Goal: Task Accomplishment & Management: Complete application form

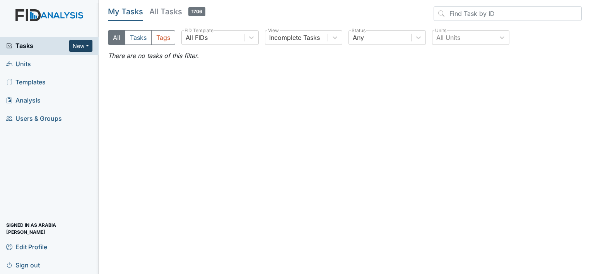
click at [85, 46] on button "New" at bounding box center [80, 46] width 23 height 12
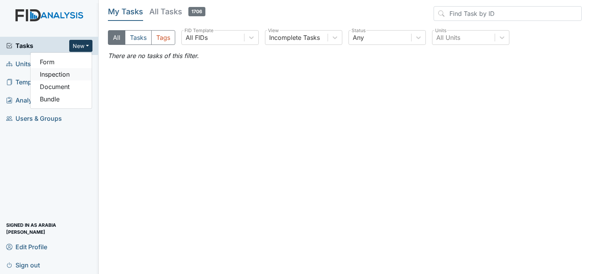
click at [70, 72] on link "Inspection" at bounding box center [61, 74] width 61 height 12
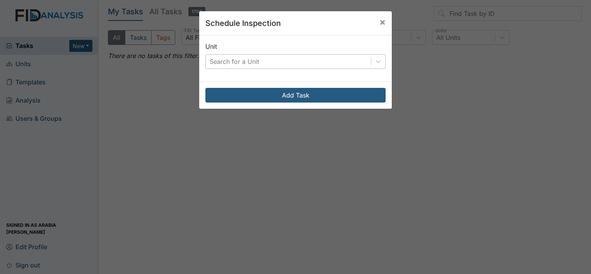
click at [294, 63] on div "Search for a Unit" at bounding box center [288, 62] width 165 height 14
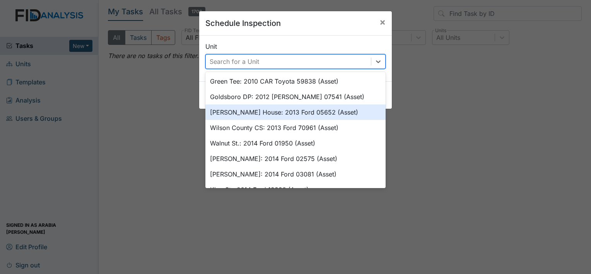
click at [305, 114] on div "Scott House: 2013 Ford 05652 (Asset)" at bounding box center [295, 111] width 180 height 15
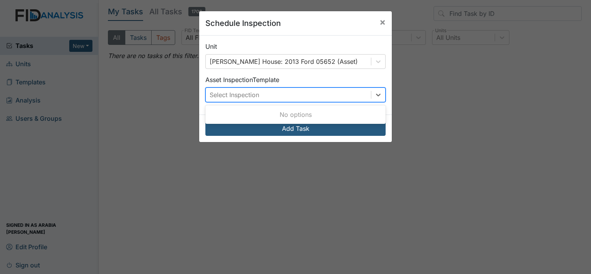
click at [301, 94] on div "Select Inspection" at bounding box center [288, 95] width 165 height 14
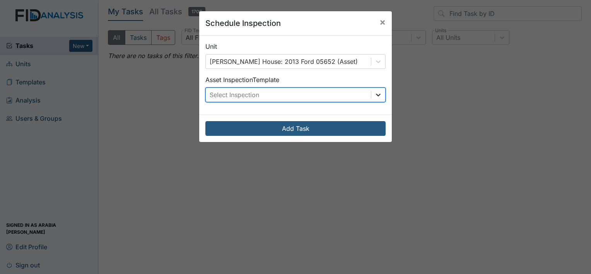
click at [372, 96] on div at bounding box center [378, 95] width 14 height 14
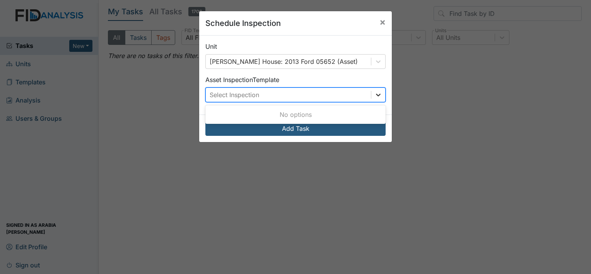
click at [374, 96] on icon at bounding box center [378, 95] width 8 height 8
click at [366, 96] on div "Select Inspection" at bounding box center [288, 95] width 165 height 14
type input "R"
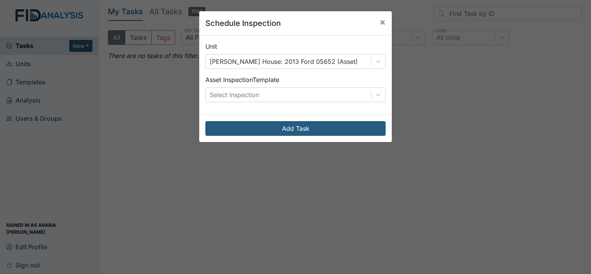
drag, startPoint x: 469, startPoint y: 215, endPoint x: 472, endPoint y: 190, distance: 24.9
click at [470, 207] on div "Schedule Inspection × Unit Scott House: 2013 Ford 05652 (Asset) Asset Inspectio…" at bounding box center [295, 137] width 591 height 274
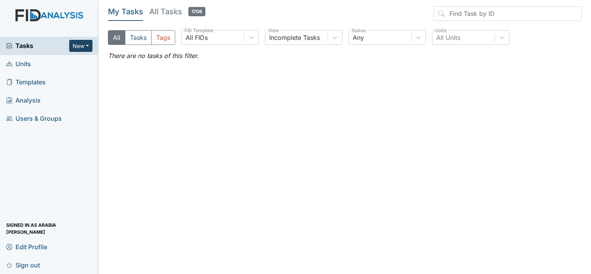
click at [83, 41] on button "New" at bounding box center [80, 46] width 23 height 12
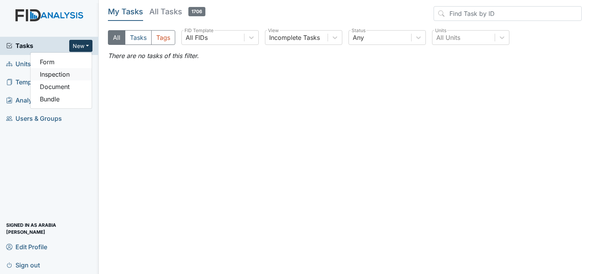
click at [60, 77] on link "Inspection" at bounding box center [61, 74] width 61 height 12
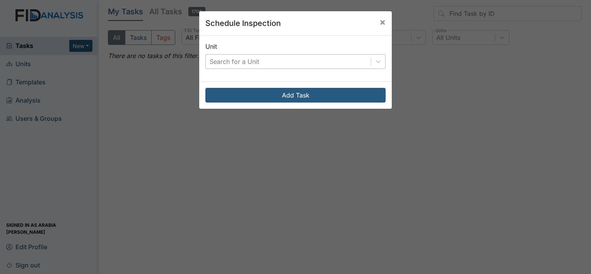
click at [300, 61] on div "Search for a Unit" at bounding box center [288, 62] width 165 height 14
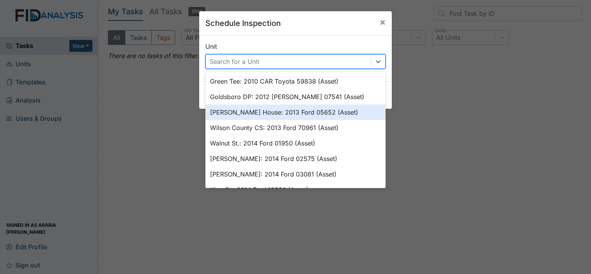
click at [293, 110] on div "Scott House: 2013 Ford 05652 (Asset)" at bounding box center [295, 111] width 180 height 15
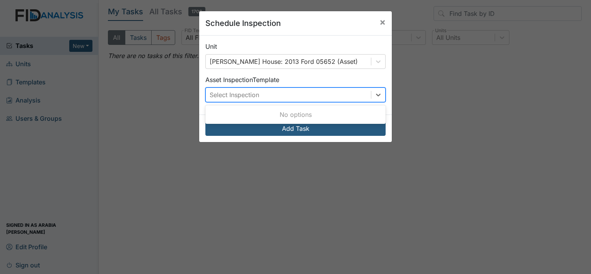
click at [291, 99] on div "Select Inspection" at bounding box center [288, 95] width 165 height 14
click at [382, 94] on div "Select Inspection" at bounding box center [295, 94] width 180 height 15
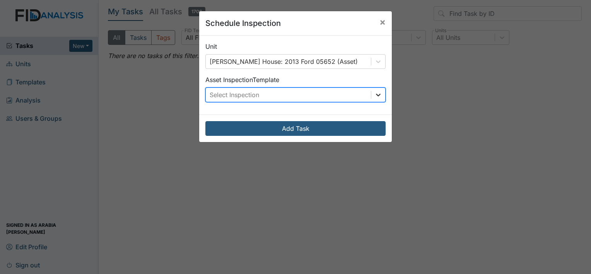
click at [376, 96] on icon at bounding box center [378, 95] width 8 height 8
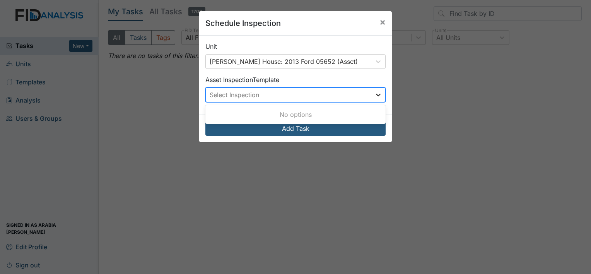
click at [376, 96] on icon at bounding box center [378, 95] width 8 height 8
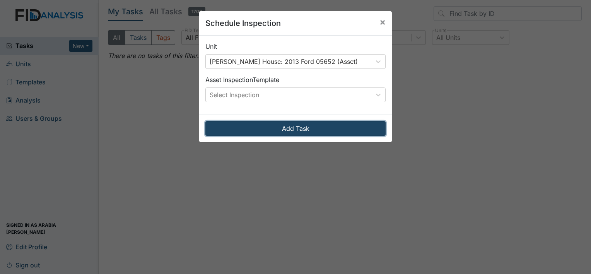
click at [319, 128] on button "Add Task" at bounding box center [295, 128] width 180 height 15
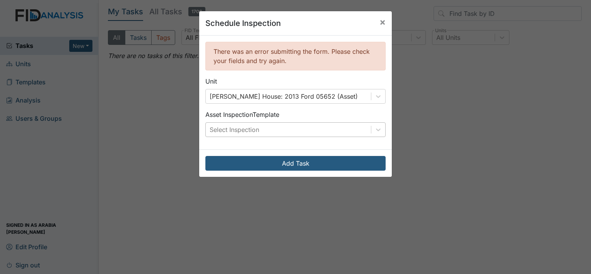
click at [319, 127] on div "Select Inspection" at bounding box center [288, 130] width 165 height 14
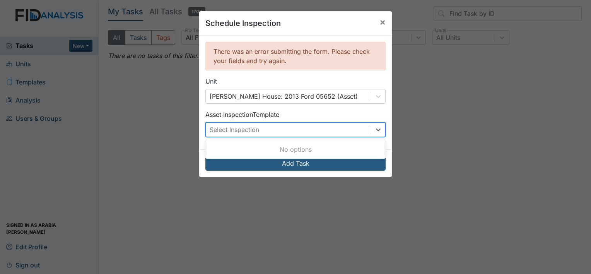
click at [365, 128] on div "Select Inspection" at bounding box center [288, 130] width 165 height 14
click at [365, 96] on div "[PERSON_NAME] House: 2013 Ford 05652 (Asset)" at bounding box center [288, 96] width 165 height 14
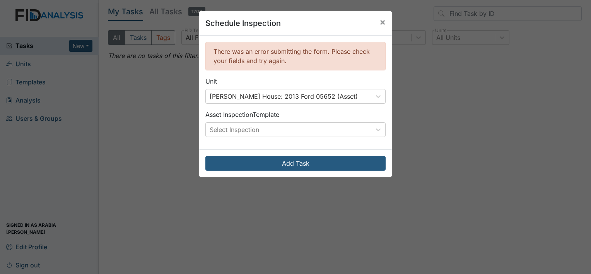
click at [382, 88] on div "Unit Scott House: 2013 Ford 05652 (Asset)" at bounding box center [295, 90] width 180 height 27
click at [379, 22] on span "×" at bounding box center [382, 21] width 6 height 11
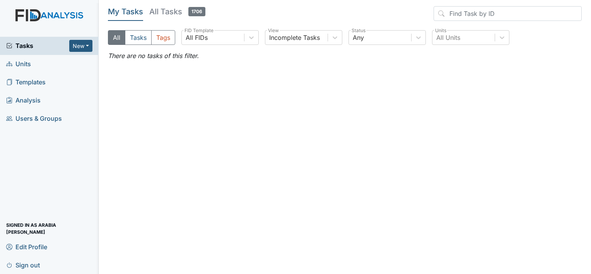
click at [38, 47] on span "Tasks" at bounding box center [37, 45] width 63 height 9
click at [75, 43] on button "New" at bounding box center [80, 46] width 23 height 12
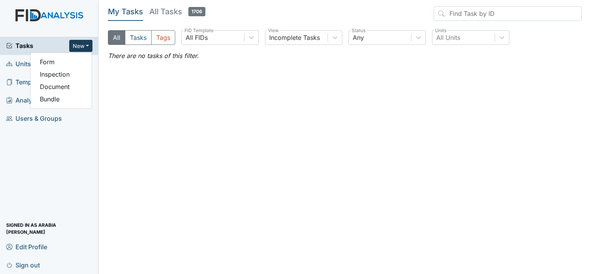
click at [16, 66] on span "Units" at bounding box center [18, 64] width 25 height 12
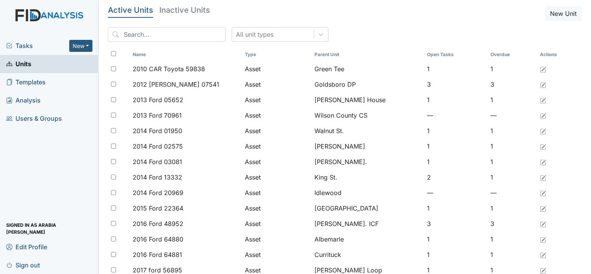
click at [59, 45] on span "Tasks" at bounding box center [37, 45] width 63 height 9
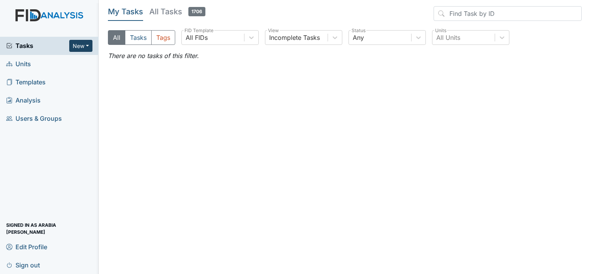
click at [85, 43] on button "New" at bounding box center [80, 46] width 23 height 12
click at [53, 57] on link "Form" at bounding box center [61, 62] width 61 height 12
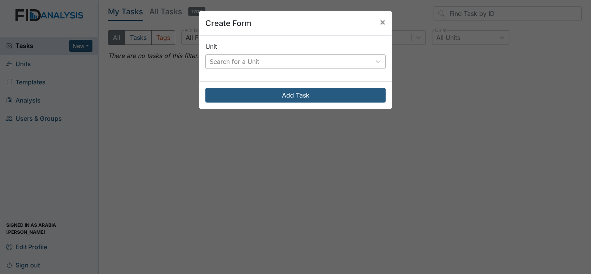
click at [271, 60] on div "Search for a Unit" at bounding box center [288, 62] width 165 height 14
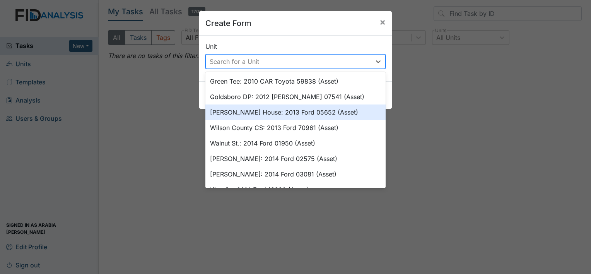
click at [269, 110] on div "[PERSON_NAME] House: 2013 Ford 05652 (Asset)" at bounding box center [295, 111] width 180 height 15
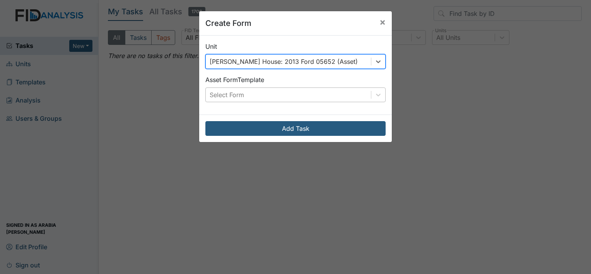
click at [265, 95] on div "Select Form" at bounding box center [288, 95] width 165 height 14
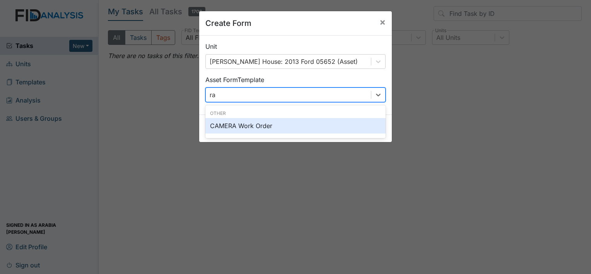
type input "r"
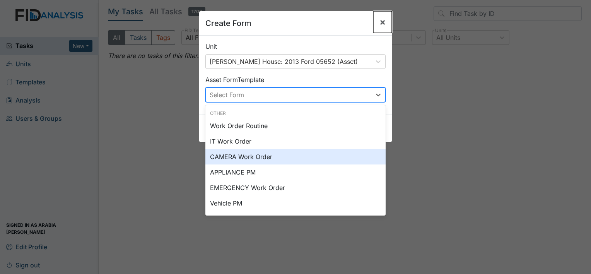
click at [373, 23] on button "×" at bounding box center [382, 22] width 19 height 22
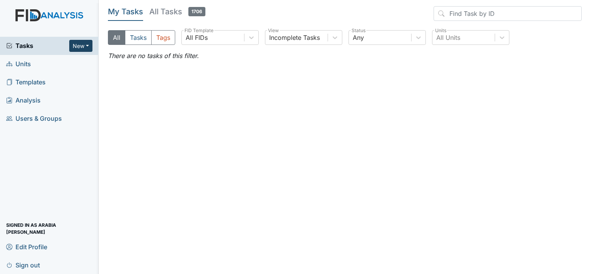
click at [85, 44] on button "New" at bounding box center [80, 46] width 23 height 12
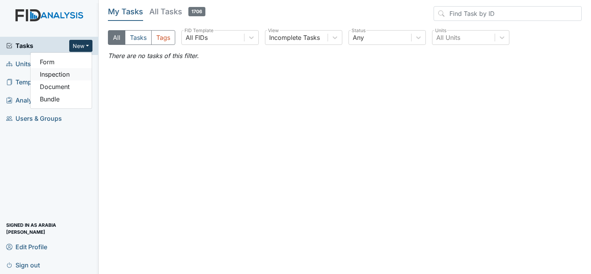
click at [58, 72] on link "Inspection" at bounding box center [61, 74] width 61 height 12
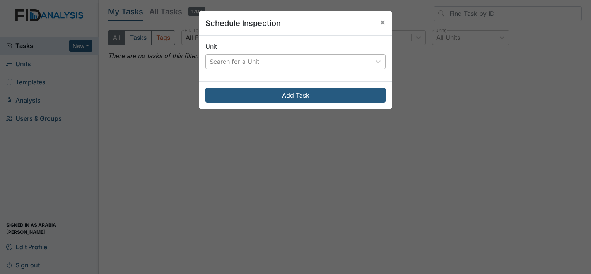
click at [298, 59] on div "Search for a Unit" at bounding box center [288, 62] width 165 height 14
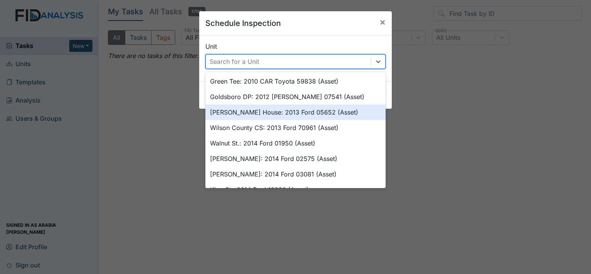
click at [253, 114] on div "[PERSON_NAME] House: 2013 Ford 05652 (Asset)" at bounding box center [295, 111] width 180 height 15
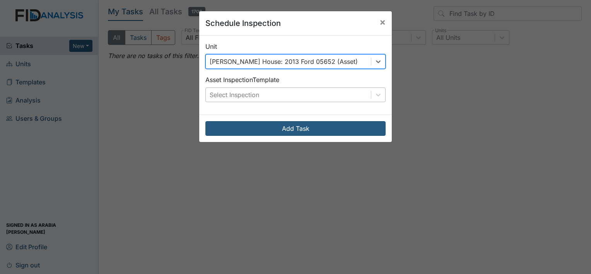
click at [247, 90] on div "Select Inspection" at bounding box center [235, 94] width 50 height 9
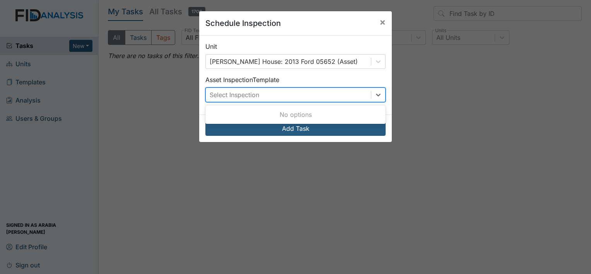
click at [246, 91] on div "Select Inspection" at bounding box center [235, 94] width 50 height 9
click at [248, 92] on div "Select Inspection" at bounding box center [235, 94] width 50 height 9
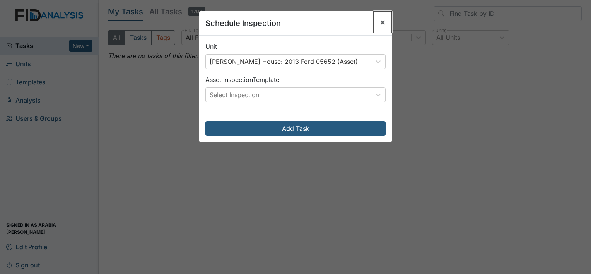
click at [379, 23] on span "×" at bounding box center [382, 21] width 6 height 11
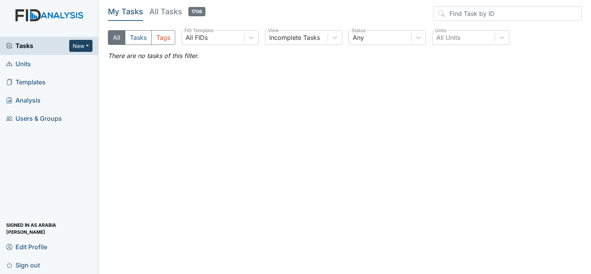
click at [86, 43] on button "New" at bounding box center [80, 46] width 23 height 12
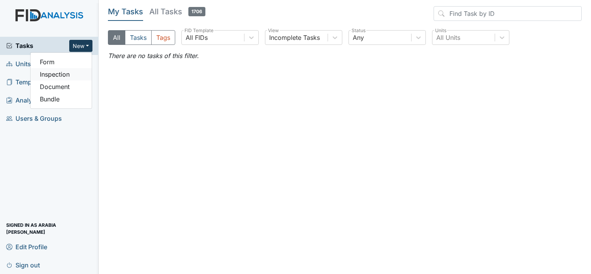
click at [75, 74] on link "Inspection" at bounding box center [61, 74] width 61 height 12
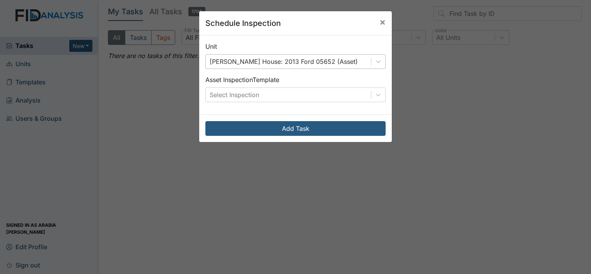
click at [295, 60] on div "[PERSON_NAME] House: 2013 Ford 05652 (Asset)" at bounding box center [284, 61] width 148 height 9
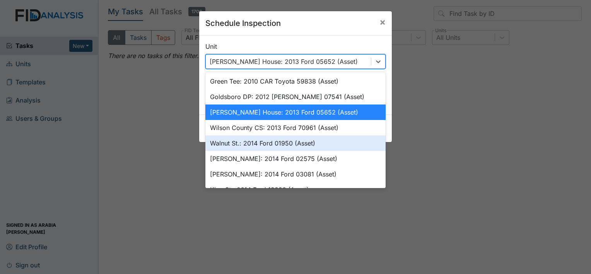
type input "c"
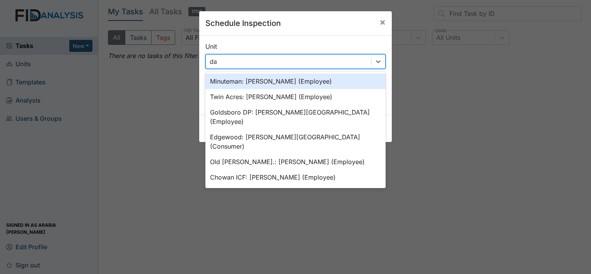
type input "d"
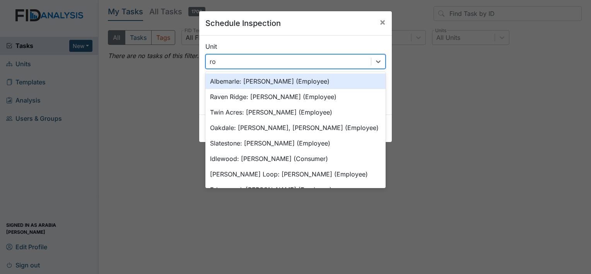
type input "r"
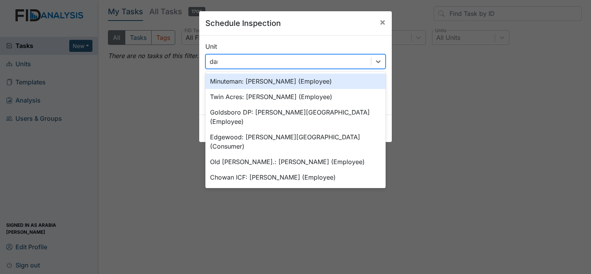
type input "dare"
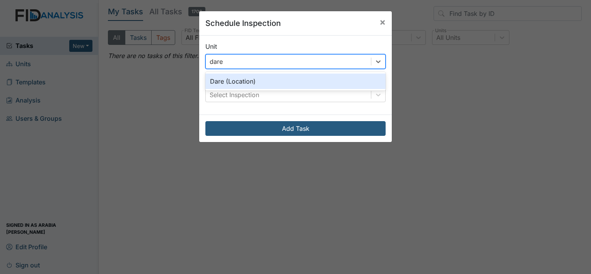
click at [261, 75] on div "Dare (Location)" at bounding box center [295, 80] width 180 height 15
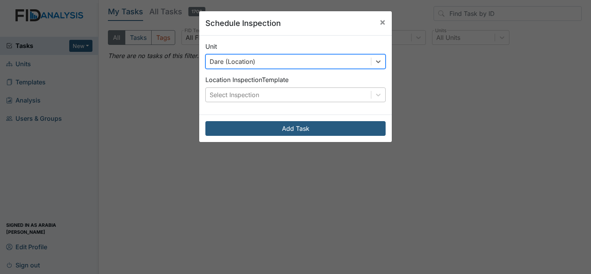
click at [259, 92] on div "Select Inspection" at bounding box center [288, 95] width 165 height 14
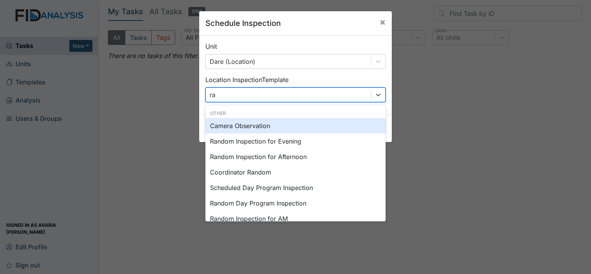
type input "ran"
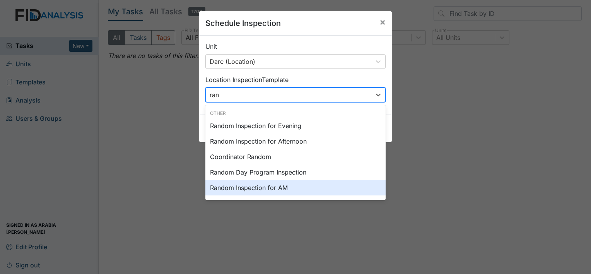
click at [280, 185] on div "Random Inspection for AM" at bounding box center [295, 187] width 180 height 15
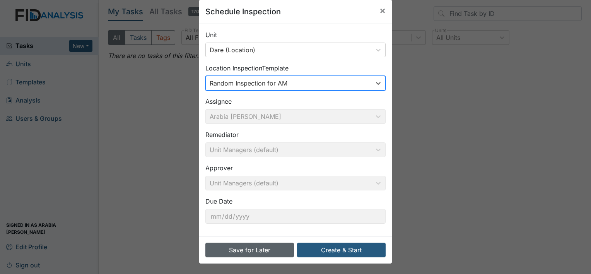
scroll to position [12, 0]
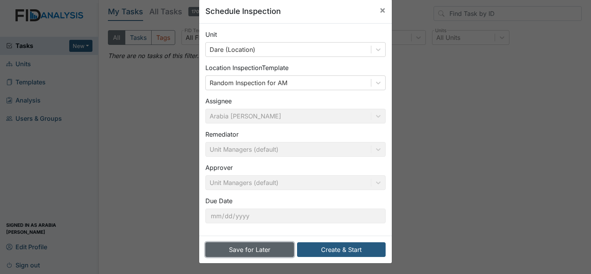
click at [265, 254] on button "Save for Later" at bounding box center [249, 249] width 89 height 15
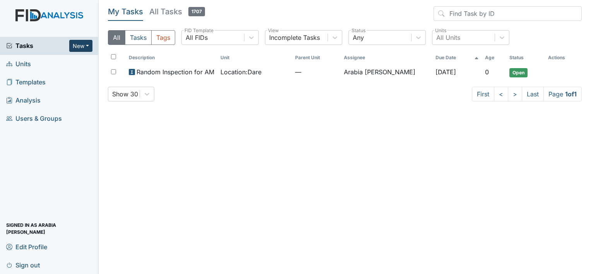
click at [77, 43] on button "New" at bounding box center [80, 46] width 23 height 12
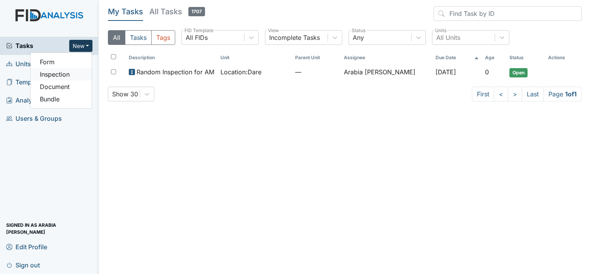
click at [48, 73] on link "Inspection" at bounding box center [61, 74] width 61 height 12
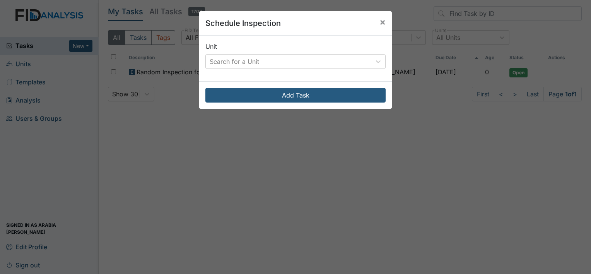
click at [316, 68] on div "Unit Search for a Unit" at bounding box center [295, 59] width 193 height 46
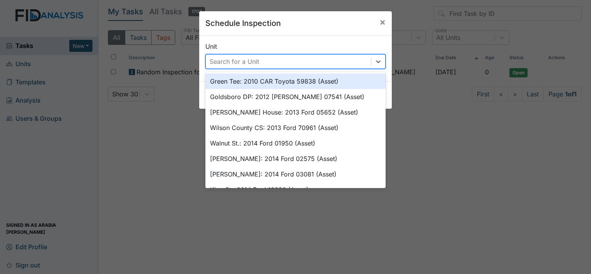
click at [312, 63] on div "Search for a Unit" at bounding box center [288, 62] width 165 height 14
type input "cur"
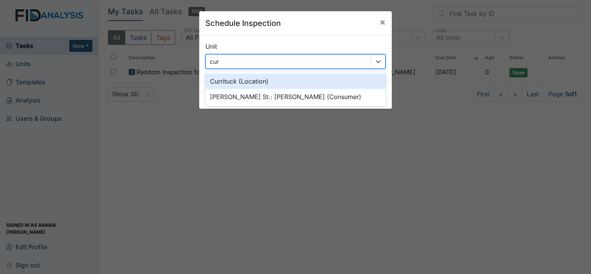
click at [249, 82] on div "Currituck (Location)" at bounding box center [295, 80] width 180 height 15
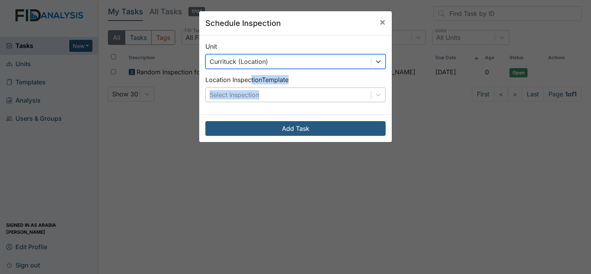
drag, startPoint x: 249, startPoint y: 82, endPoint x: 249, endPoint y: 93, distance: 10.8
click at [249, 93] on div "Location Inspection Template Select Inspection" at bounding box center [295, 88] width 180 height 27
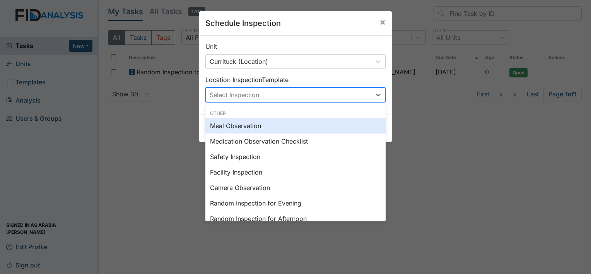
click at [249, 93] on div "Select Inspection" at bounding box center [235, 94] width 50 height 9
type input "ra"
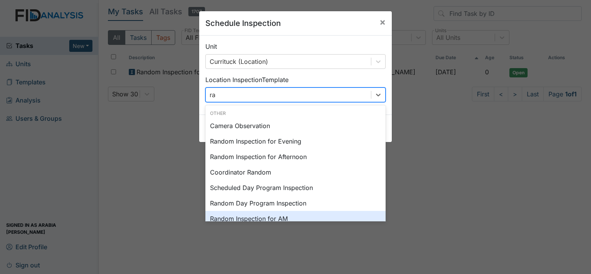
click at [291, 213] on div "Random Inspection for AM" at bounding box center [295, 218] width 180 height 15
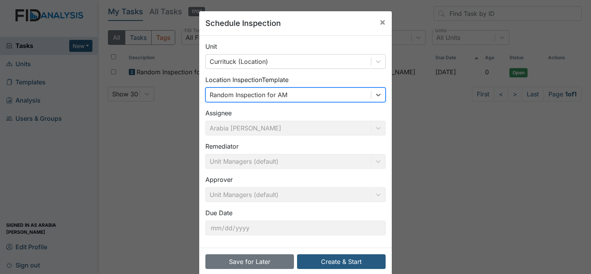
scroll to position [12, 0]
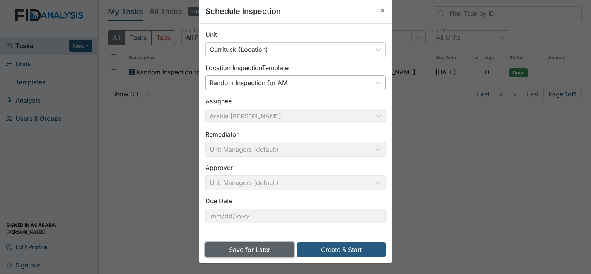
click at [260, 250] on button "Save for Later" at bounding box center [249, 249] width 89 height 15
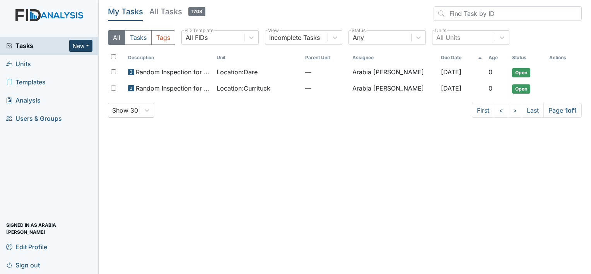
click at [84, 44] on button "New" at bounding box center [80, 46] width 23 height 12
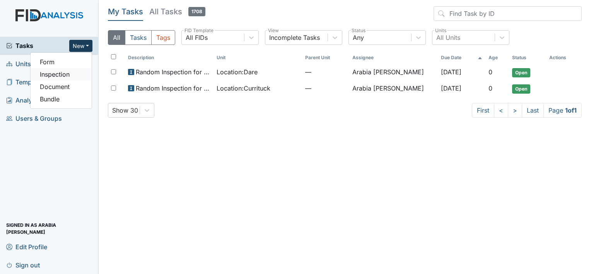
click at [70, 71] on link "Inspection" at bounding box center [61, 74] width 61 height 12
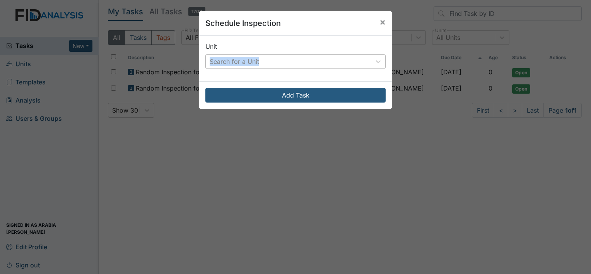
click at [291, 56] on div "Unit Search for a Unit" at bounding box center [295, 55] width 180 height 27
drag, startPoint x: 291, startPoint y: 56, endPoint x: 288, endPoint y: 62, distance: 6.6
click at [288, 62] on div "Search for a Unit" at bounding box center [288, 62] width 165 height 14
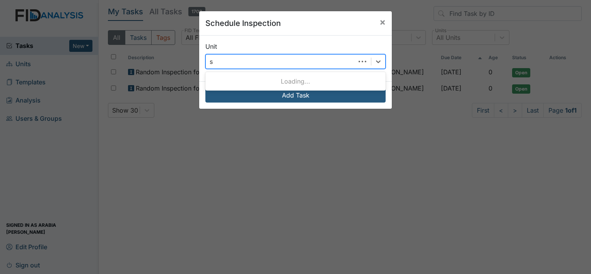
type input "sc"
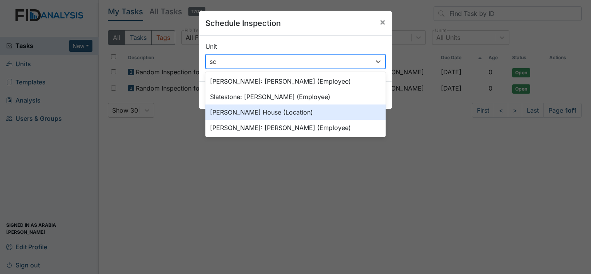
click at [260, 113] on div "Scott House (Location)" at bounding box center [295, 111] width 180 height 15
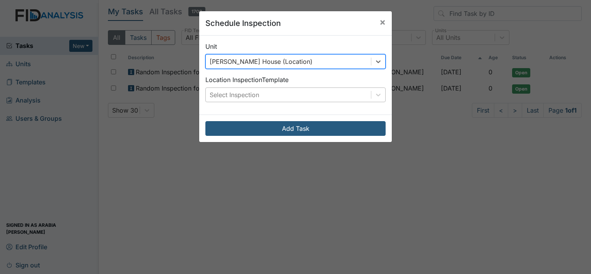
click at [260, 97] on div "Select Inspection" at bounding box center [288, 95] width 165 height 14
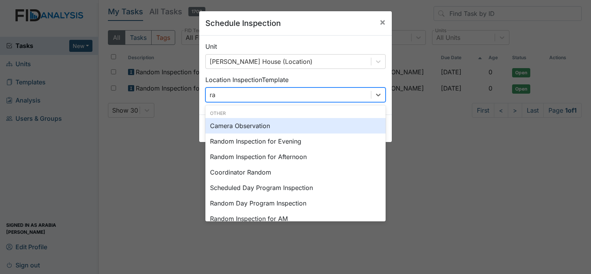
type input "ran"
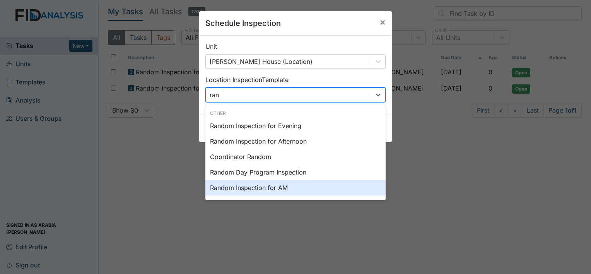
click at [289, 193] on div "Random Inspection for AM" at bounding box center [295, 187] width 180 height 15
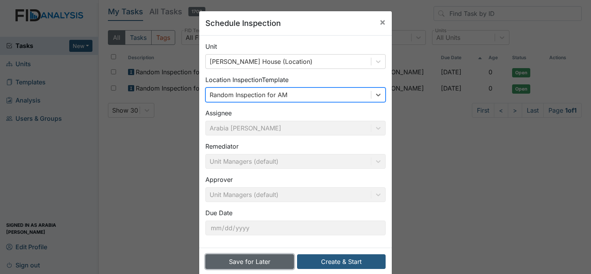
click at [262, 266] on button "Save for Later" at bounding box center [249, 261] width 89 height 15
